Goal: Navigation & Orientation: Find specific page/section

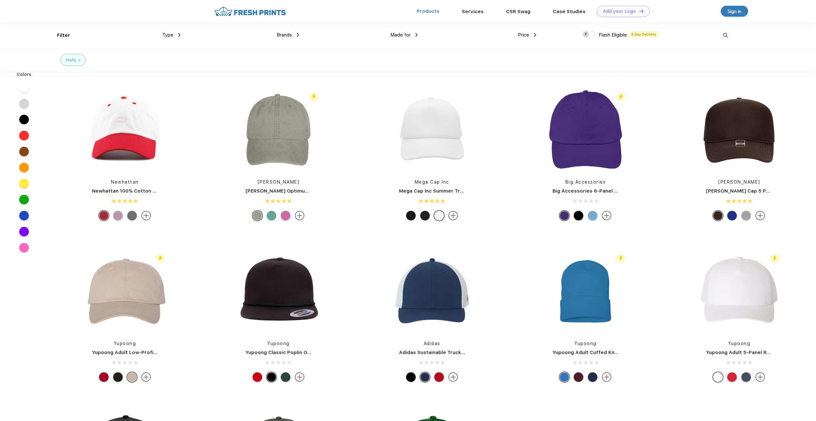
click at [434, 10] on link "Products" at bounding box center [428, 11] width 23 height 6
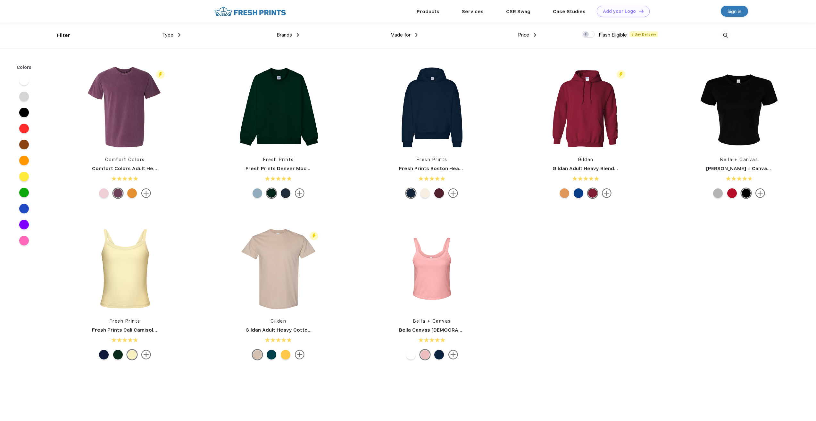
scroll to position [0, 0]
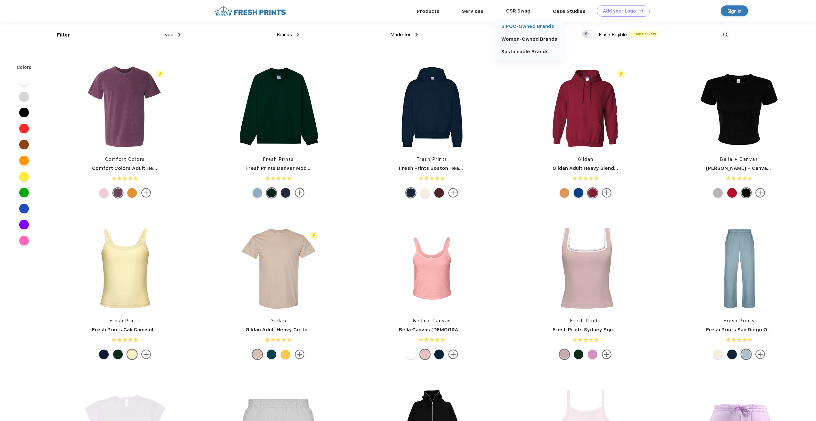
click at [512, 27] on link "BIPOC-Owned Brands" at bounding box center [527, 26] width 53 height 6
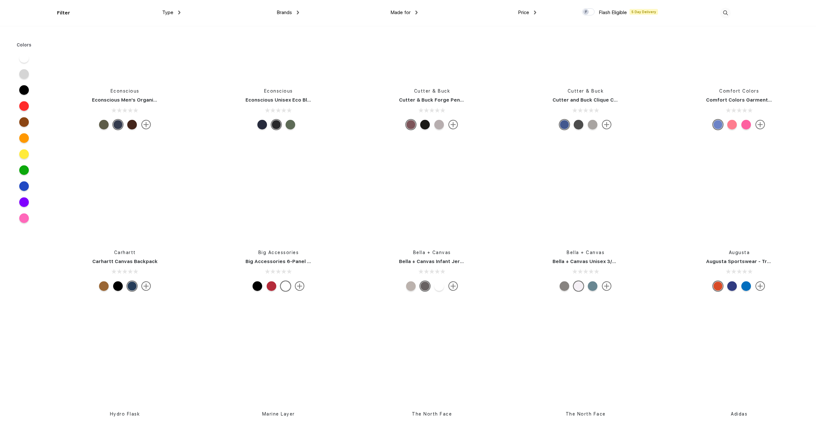
scroll to position [7373, 0]
